Goal: Information Seeking & Learning: Learn about a topic

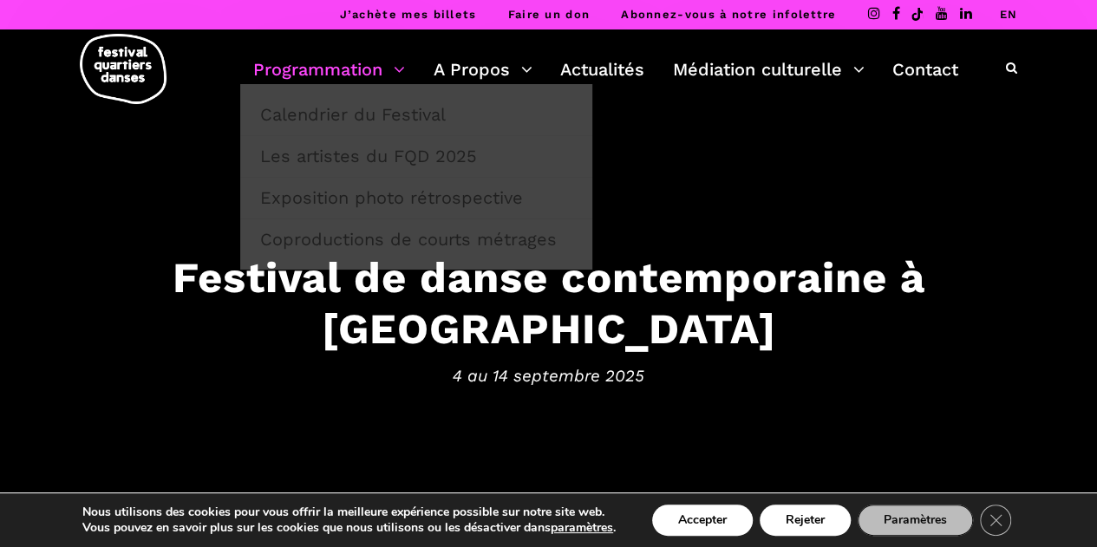
click at [380, 62] on link "Programmation" at bounding box center [329, 69] width 152 height 29
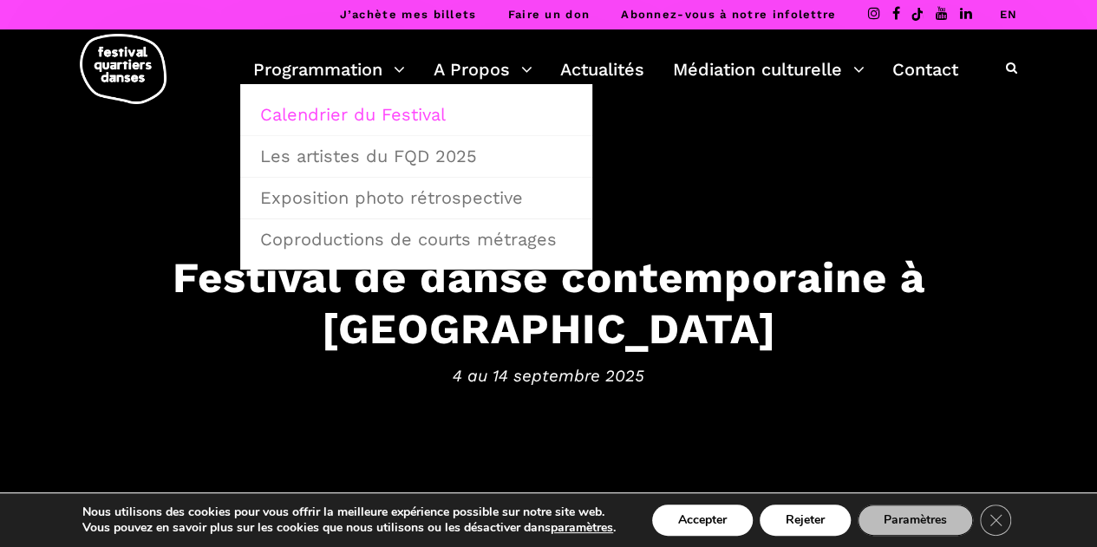
click at [426, 112] on link "Calendrier du Festival" at bounding box center [416, 115] width 333 height 40
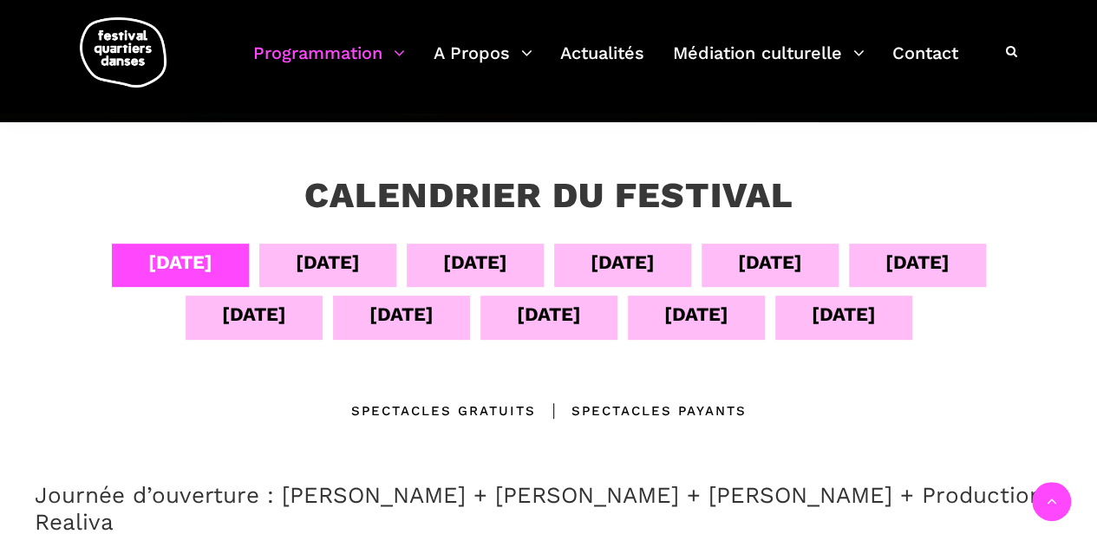
scroll to position [295, 0]
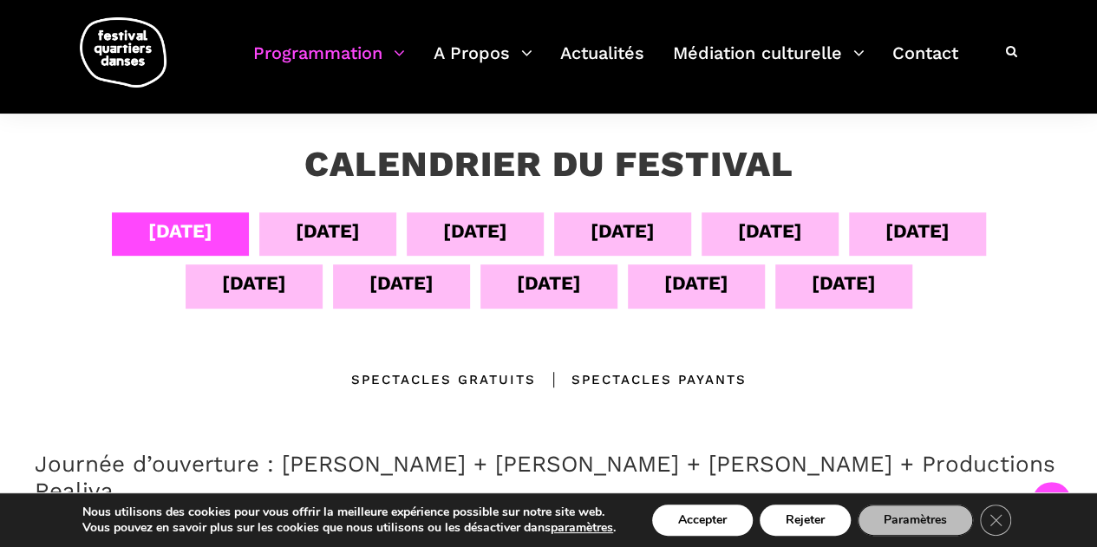
click at [858, 288] on div "14 sept" at bounding box center [844, 283] width 64 height 30
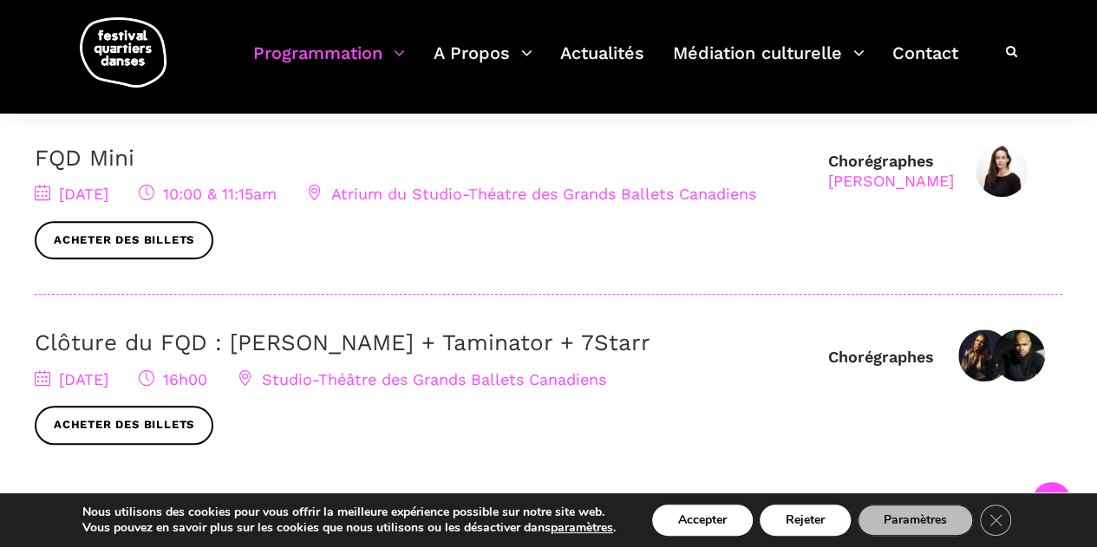
scroll to position [600, 0]
